Goal: Find contact information: Find contact information

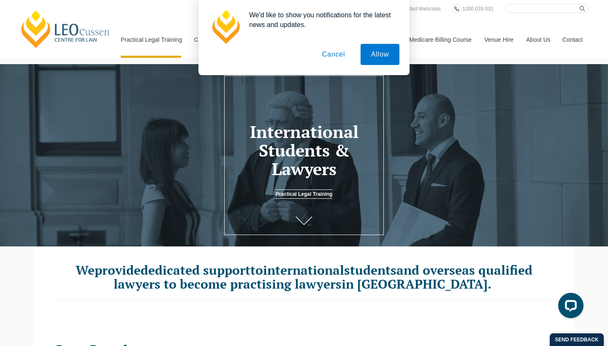
click at [332, 54] on button "Cancel" at bounding box center [334, 54] width 44 height 21
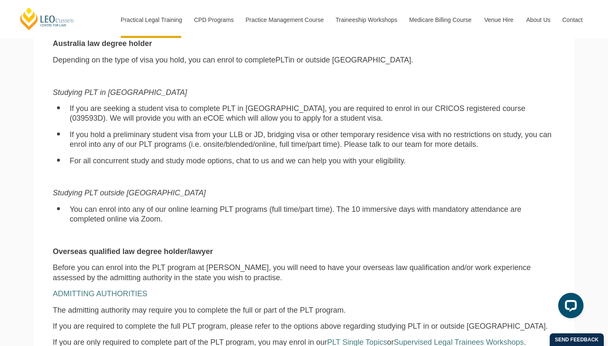
scroll to position [595, 0]
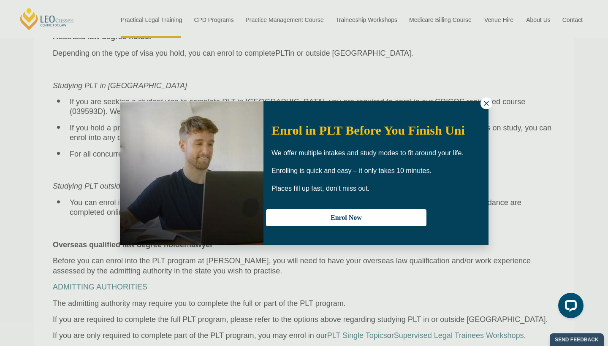
click at [487, 108] on button at bounding box center [487, 104] width 12 height 12
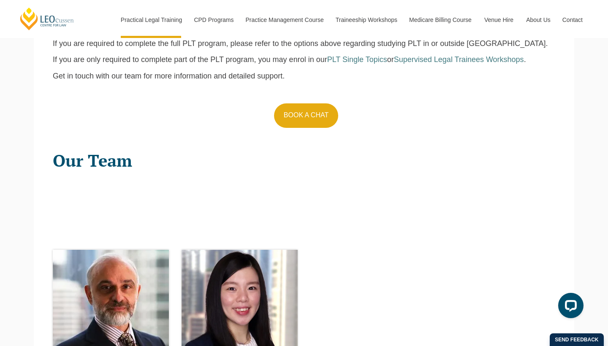
scroll to position [845, 0]
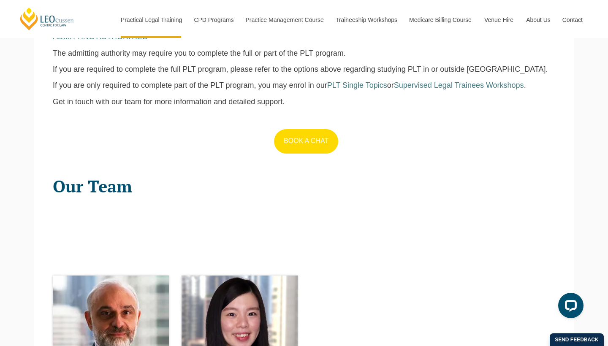
click at [304, 129] on link "BOOK A CHAT" at bounding box center [306, 141] width 64 height 24
